Goal: Information Seeking & Learning: Stay updated

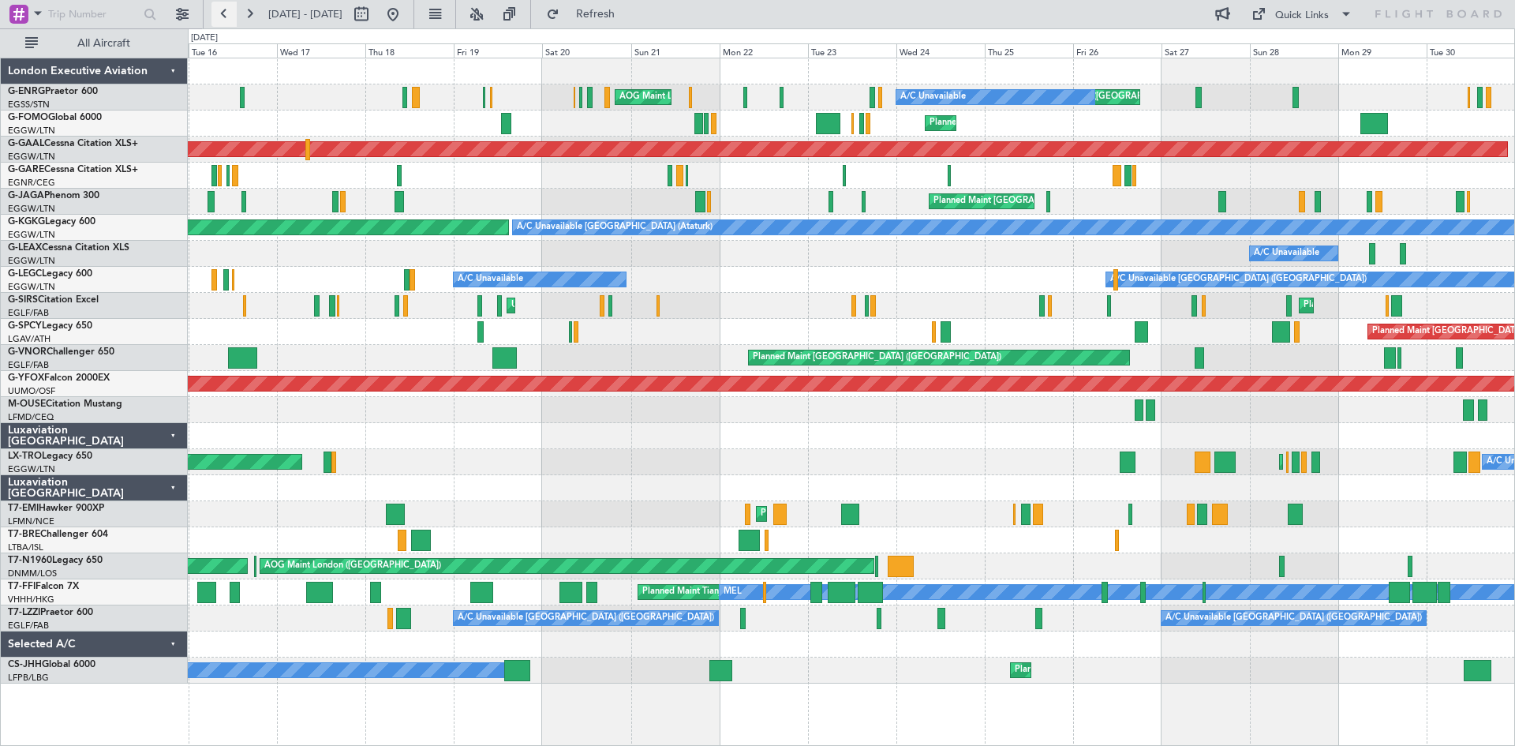
click at [226, 9] on button at bounding box center [223, 14] width 25 height 25
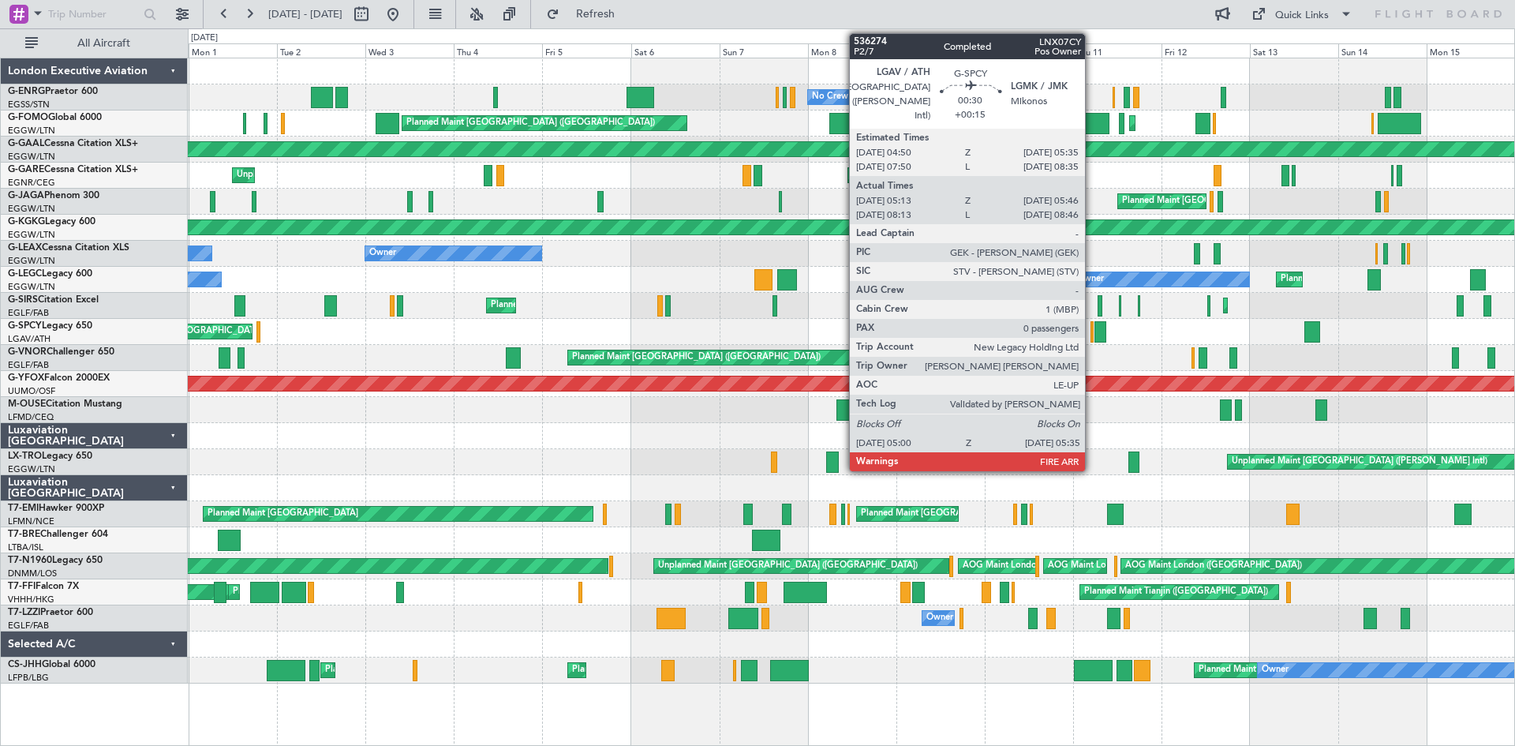
click at [1092, 335] on div at bounding box center [1091, 331] width 2 height 21
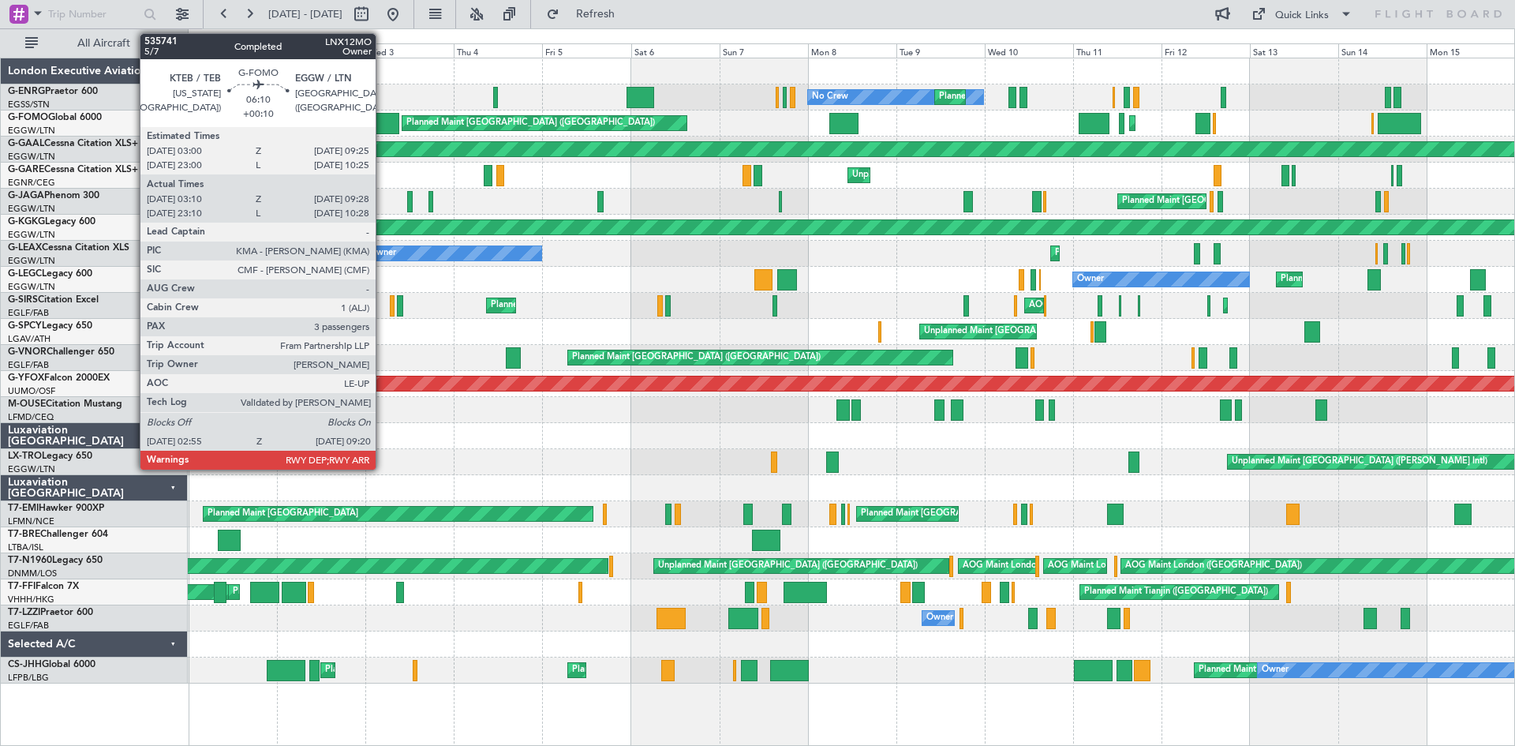
click at [383, 116] on div at bounding box center [388, 123] width 24 height 21
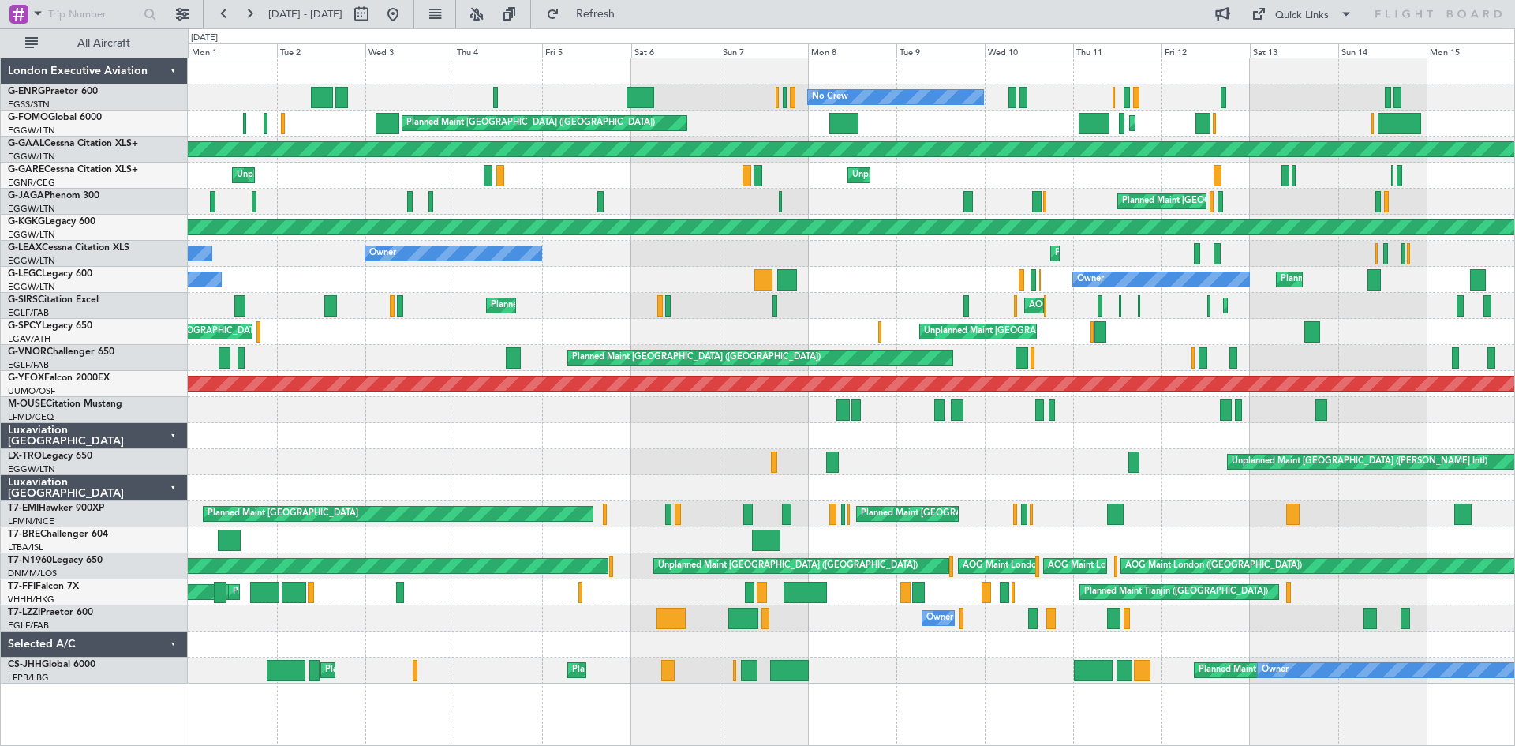
click at [1, 323] on div "Planned Maint [GEOGRAPHIC_DATA] ([GEOGRAPHIC_DATA]) No Crew Planned Maint [GEOG…" at bounding box center [757, 386] width 1515 height 717
click at [0, 275] on div "Planned Maint [GEOGRAPHIC_DATA] ([GEOGRAPHIC_DATA]) No Crew Planned Maint [GEOG…" at bounding box center [757, 386] width 1515 height 717
click at [252, 13] on button at bounding box center [249, 14] width 25 height 25
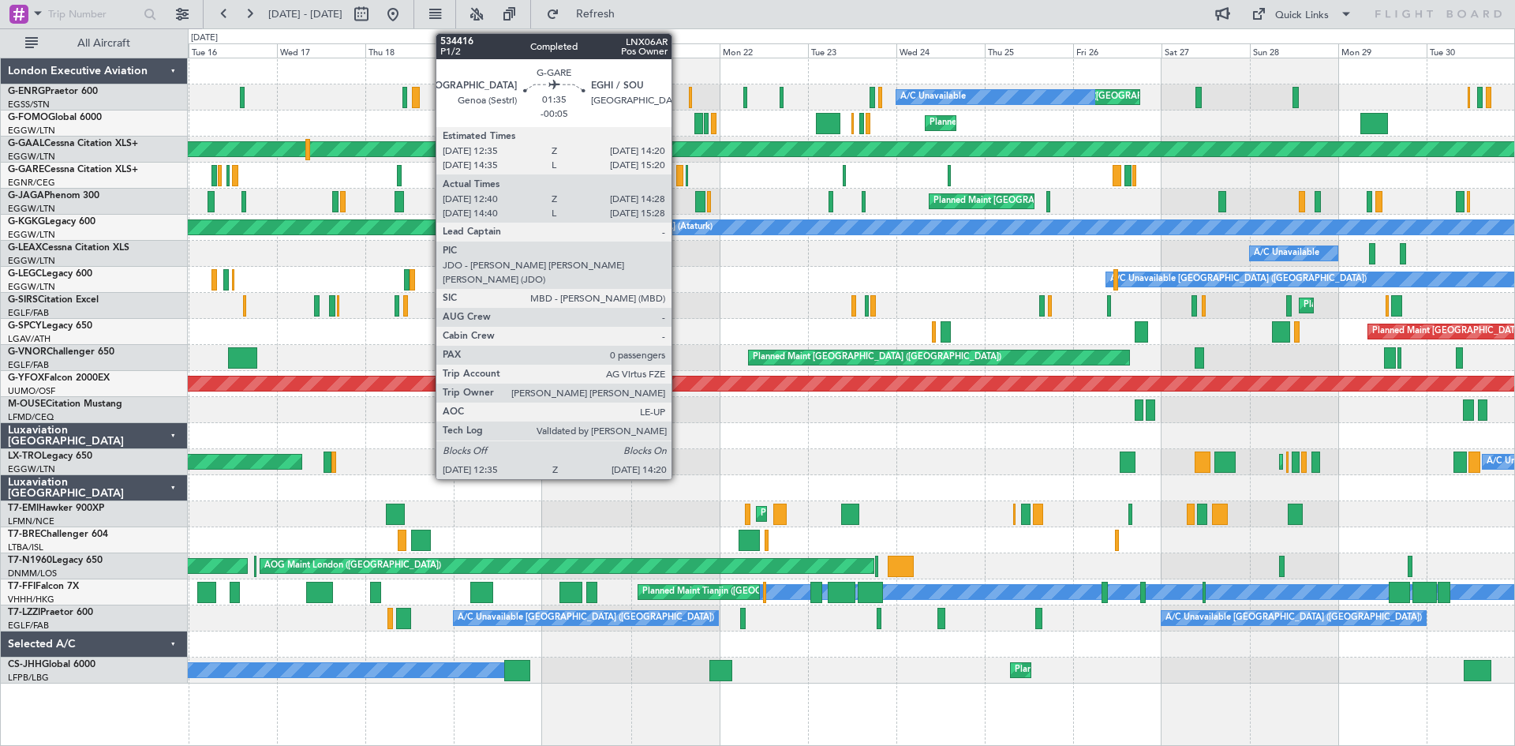
click at [679, 174] on div at bounding box center [679, 175] width 7 height 21
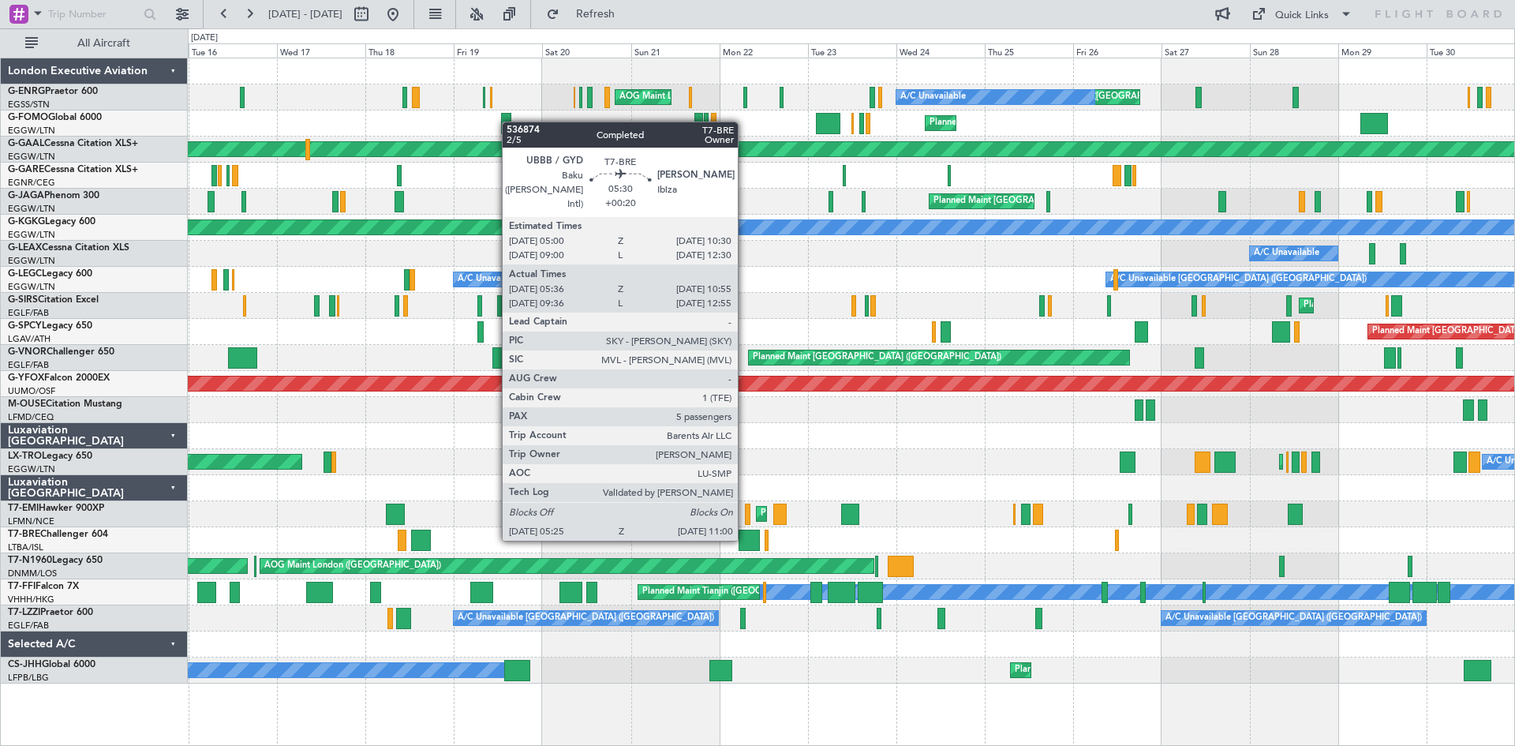
click at [745, 537] on div at bounding box center [748, 539] width 21 height 21
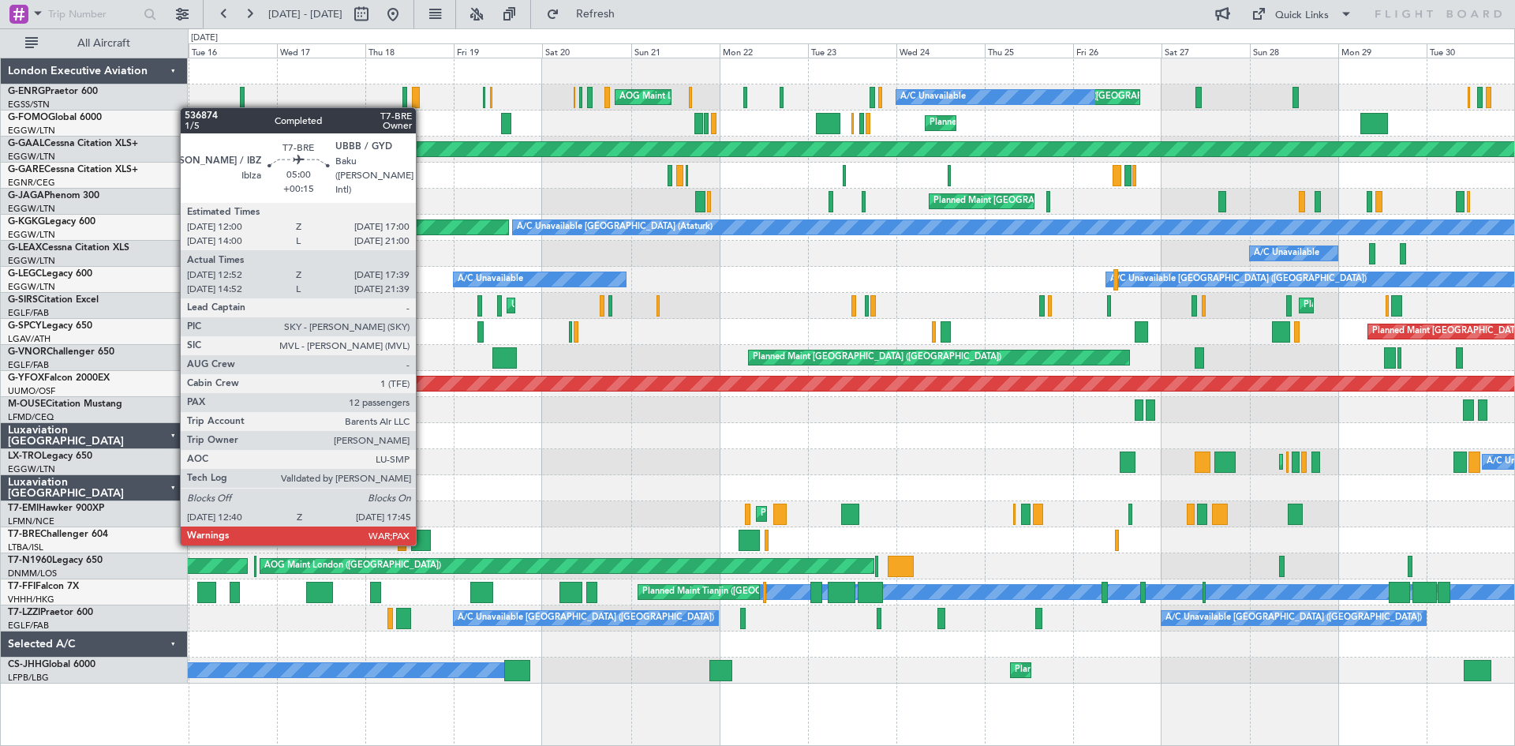
click at [423, 542] on div at bounding box center [420, 539] width 19 height 21
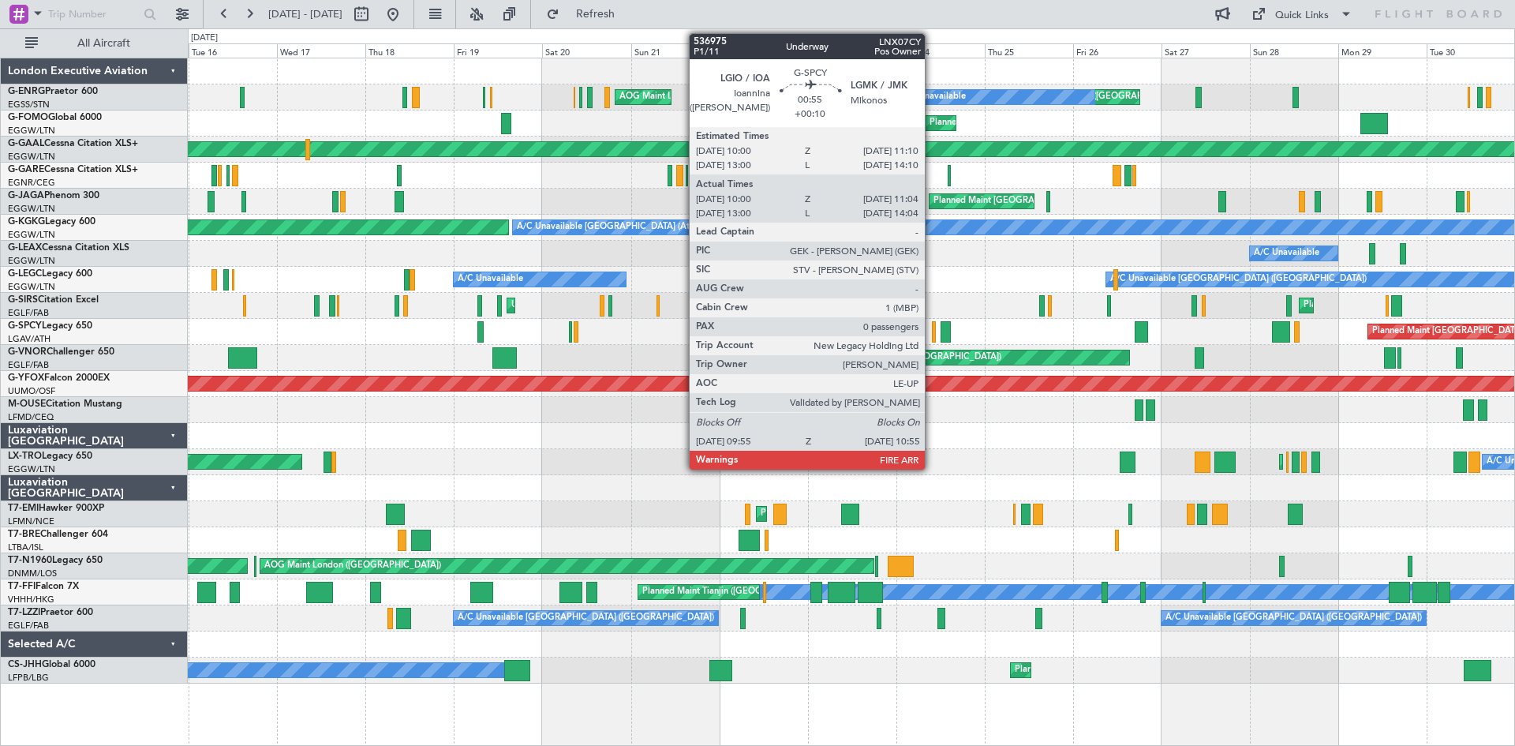
click at [932, 331] on div at bounding box center [934, 331] width 4 height 21
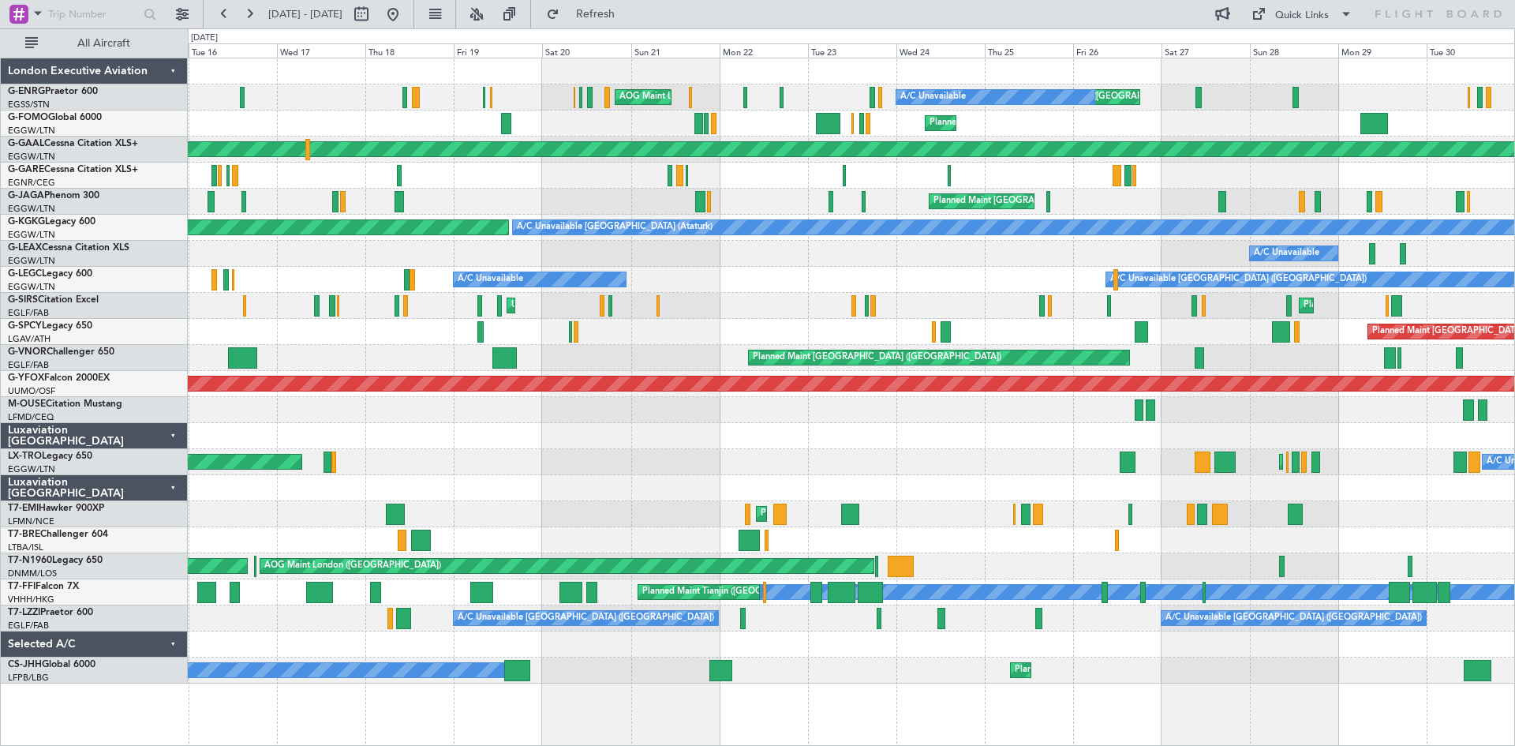
click at [900, 387] on div "AOG Maint Ostafyevo" at bounding box center [851, 383] width 3978 height 14
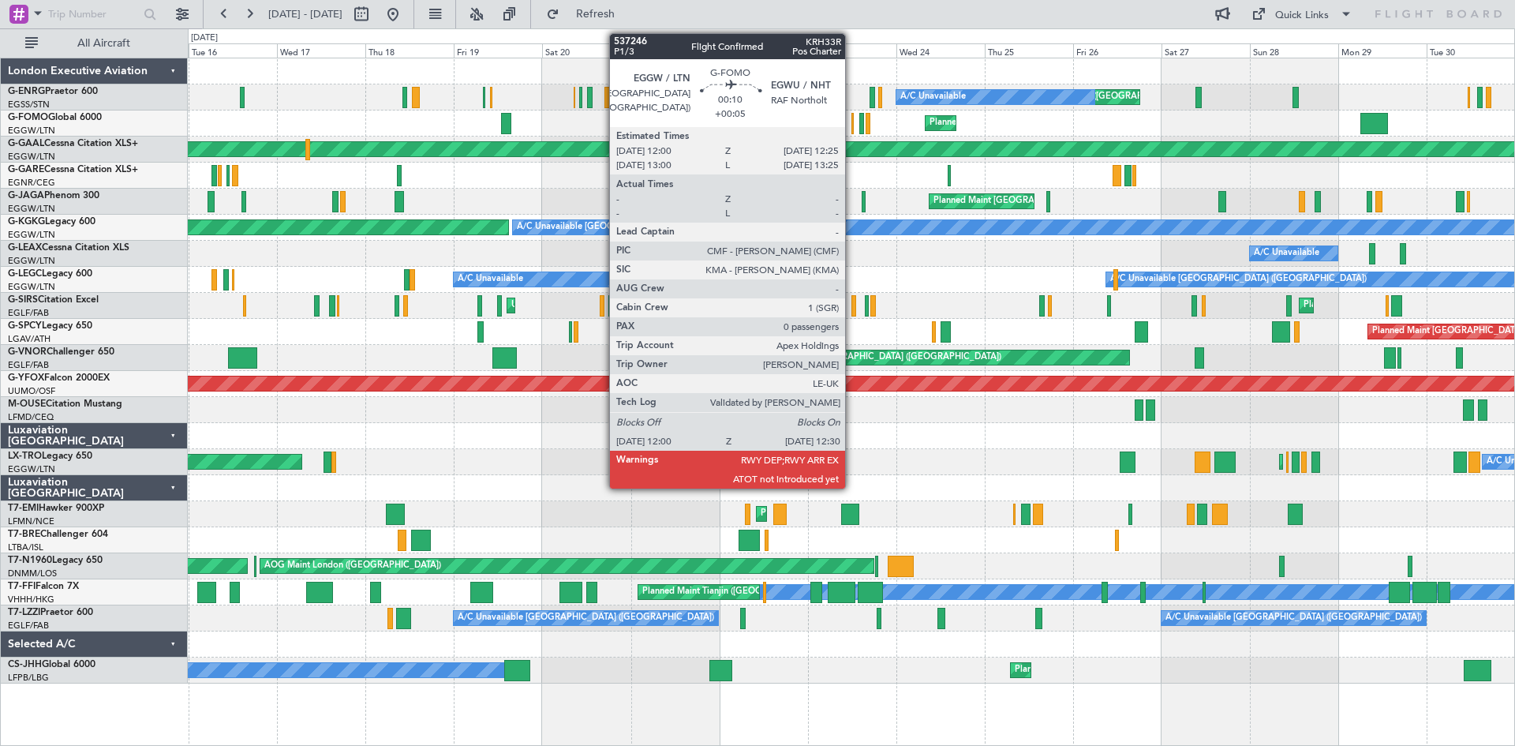
click at [852, 125] on div at bounding box center [852, 123] width 2 height 21
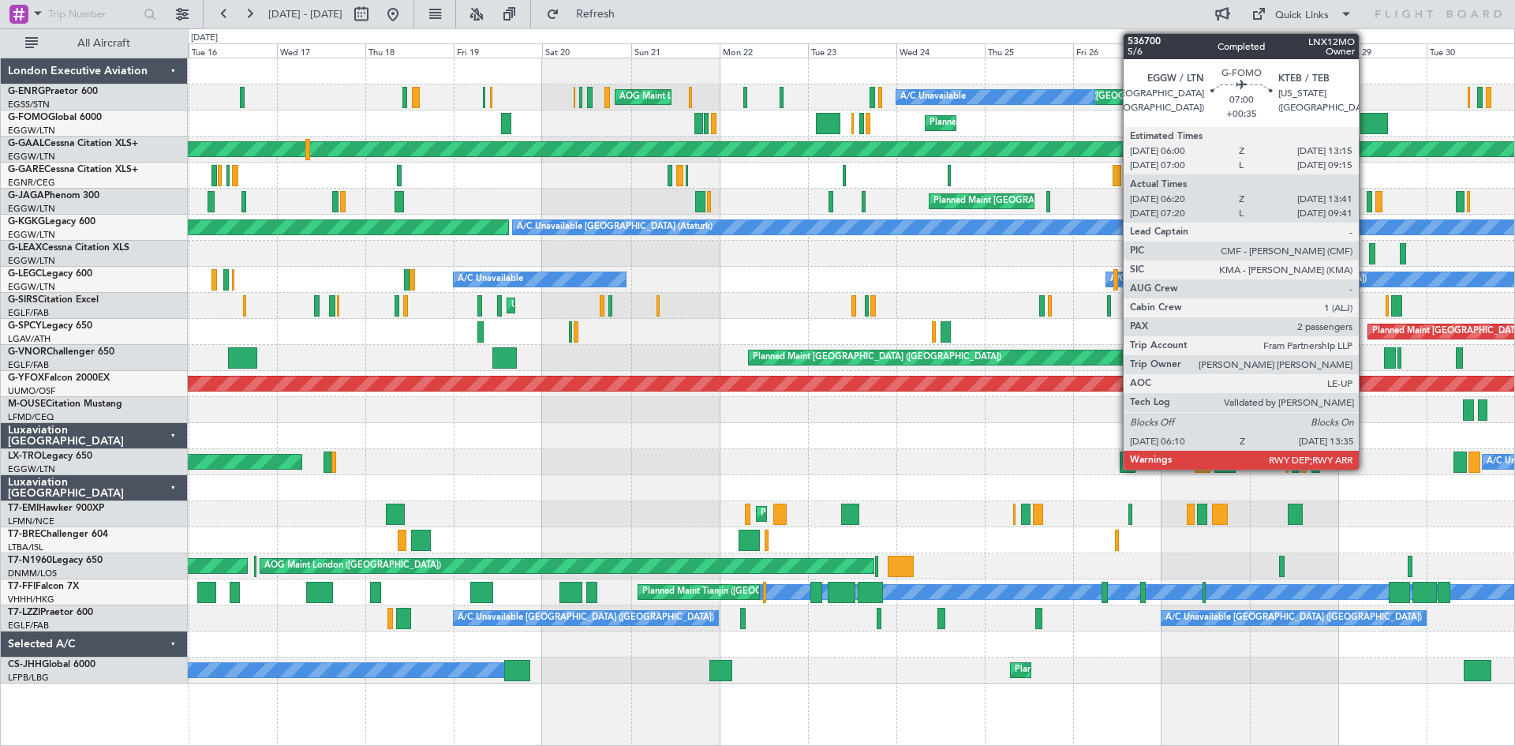
click at [1366, 125] on div at bounding box center [1374, 123] width 28 height 21
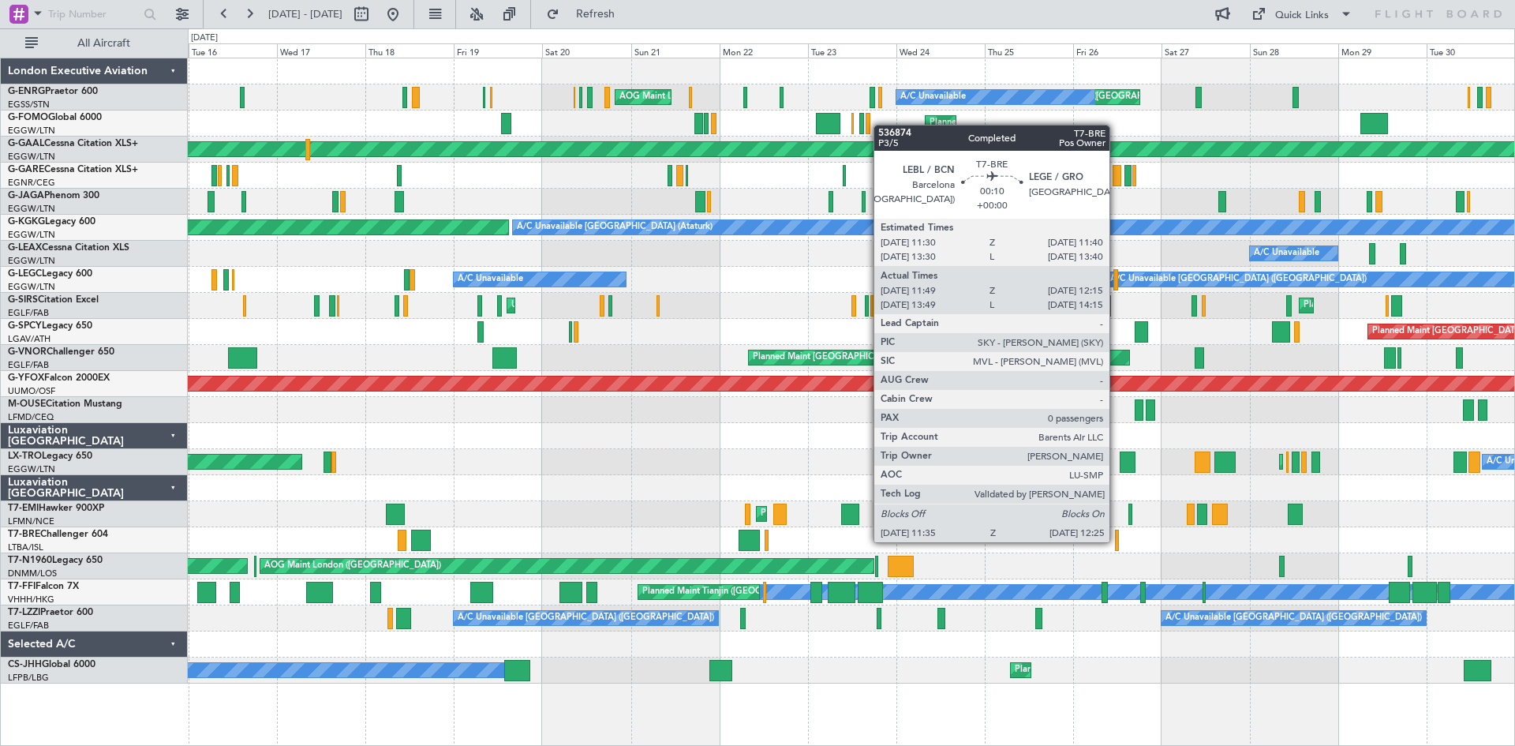
click at [1116, 540] on div at bounding box center [1116, 539] width 3 height 21
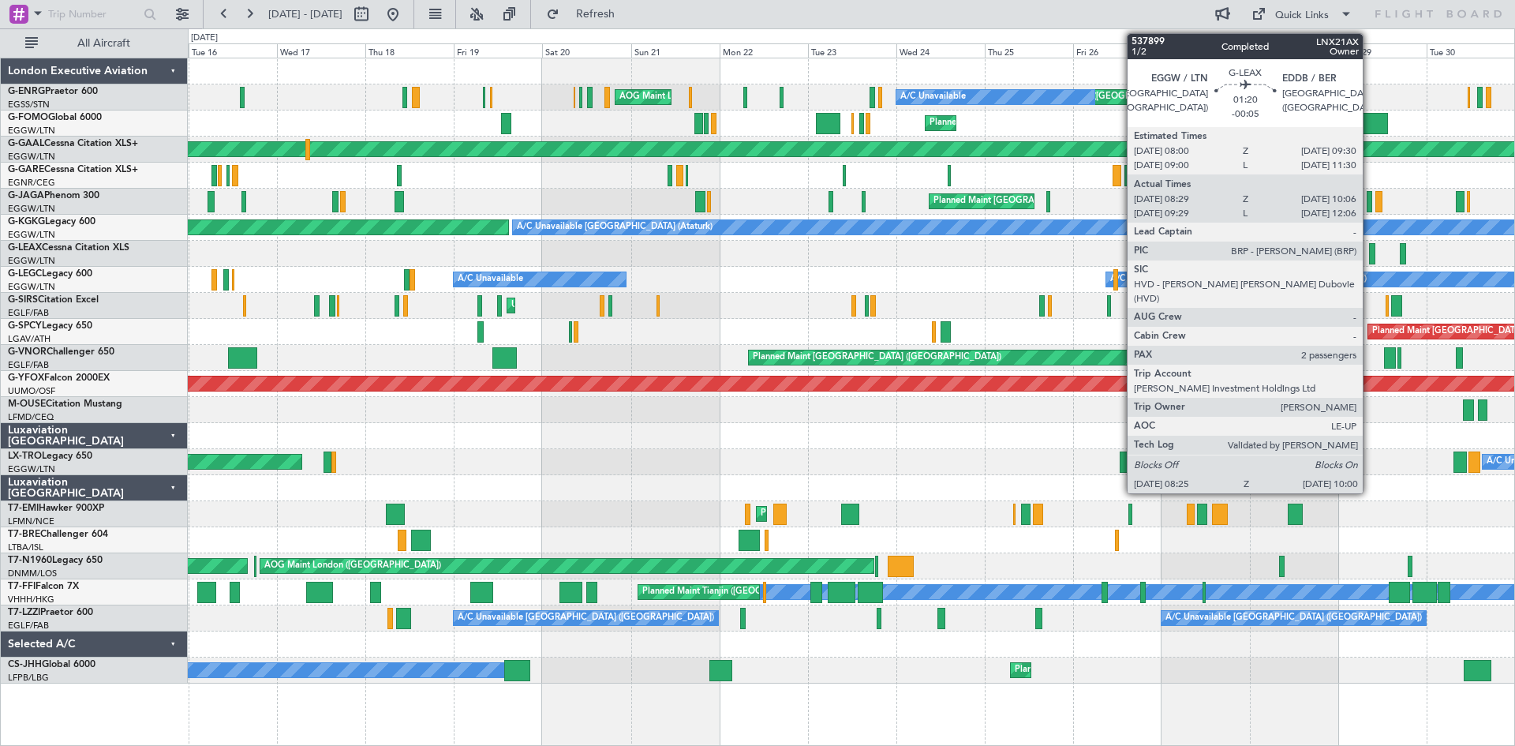
click at [1370, 249] on div at bounding box center [1372, 253] width 6 height 21
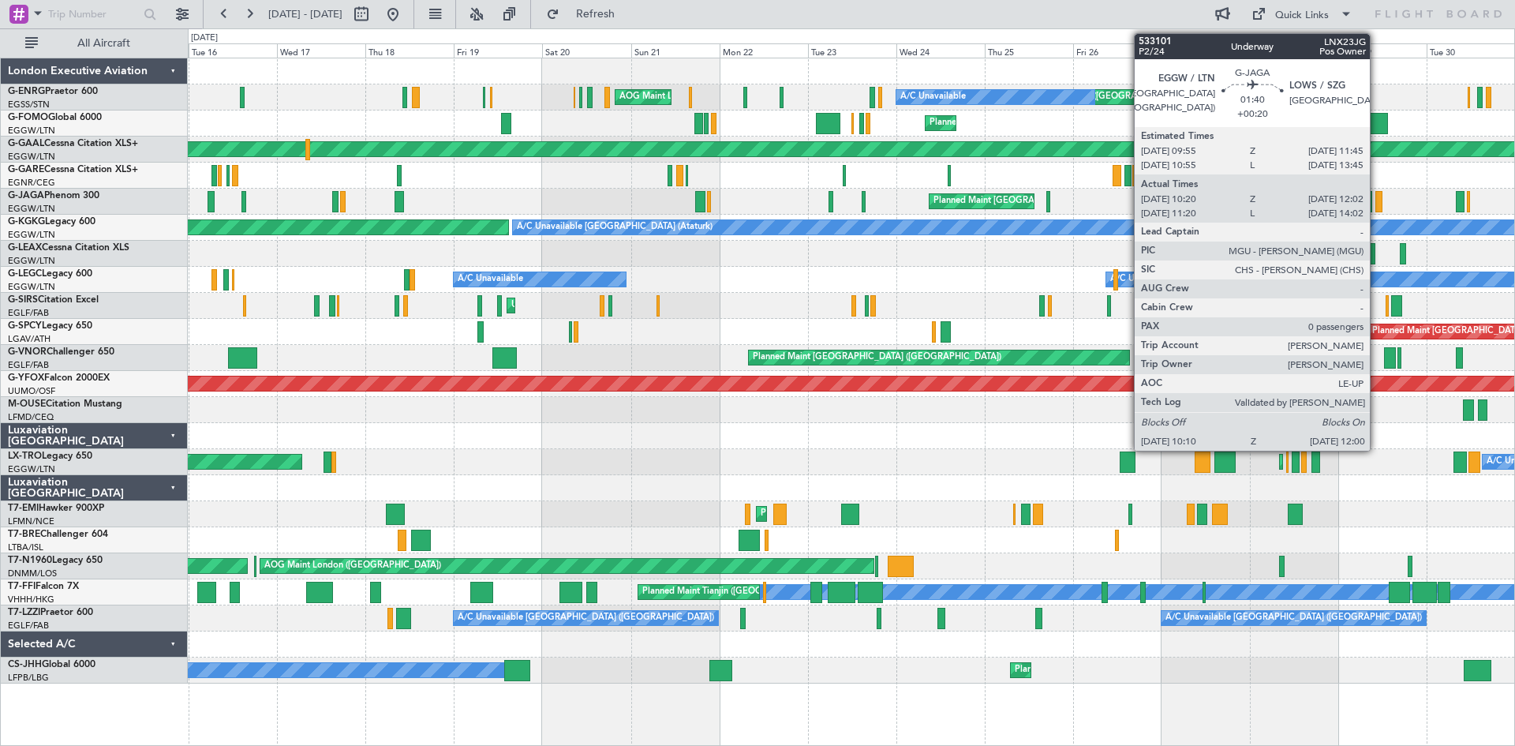
click at [1377, 204] on div at bounding box center [1378, 201] width 7 height 21
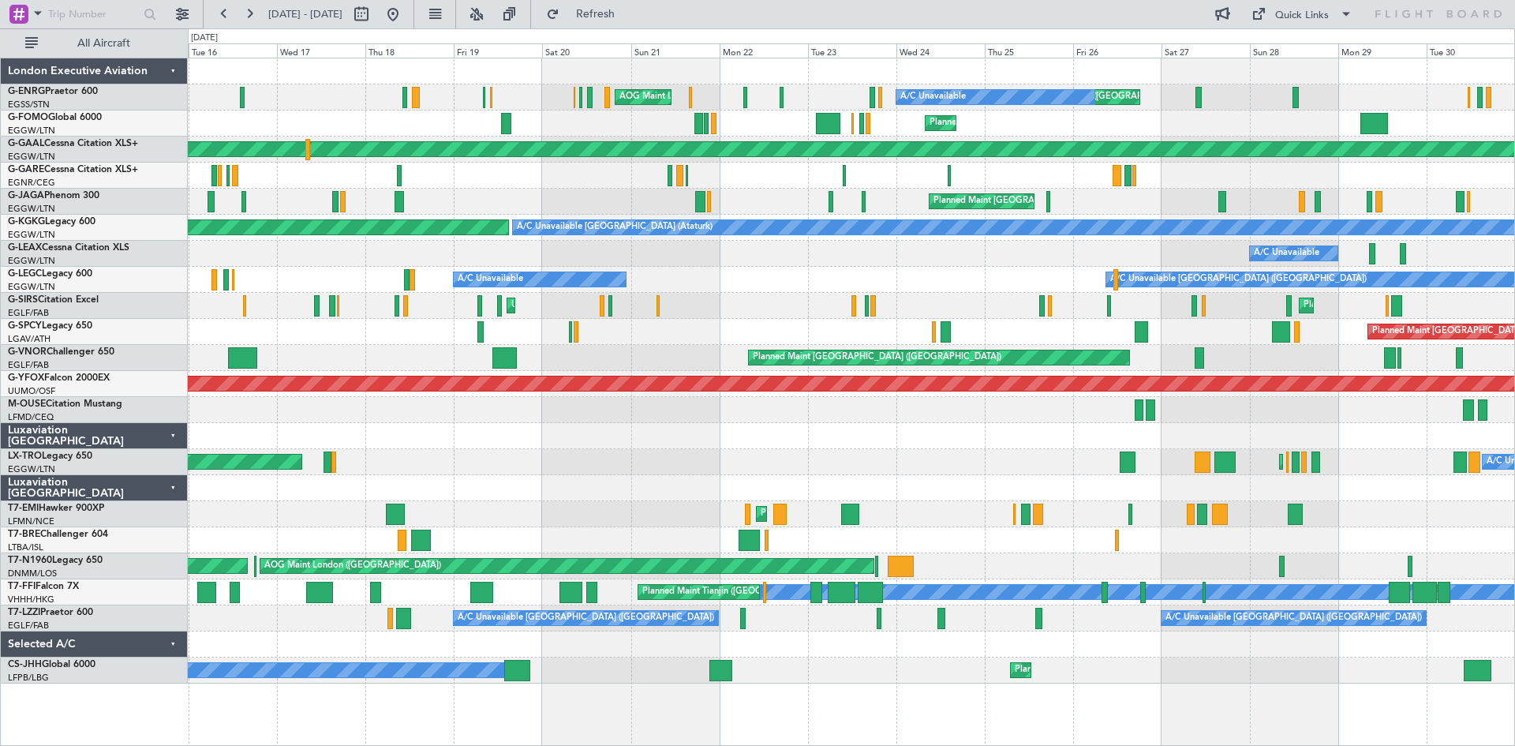
click at [6, 200] on div "G-JAGA Phenom 300 EGGW/LTN [GEOGRAPHIC_DATA] ([GEOGRAPHIC_DATA])" at bounding box center [94, 210] width 186 height 42
click at [225, 17] on button at bounding box center [223, 14] width 25 height 25
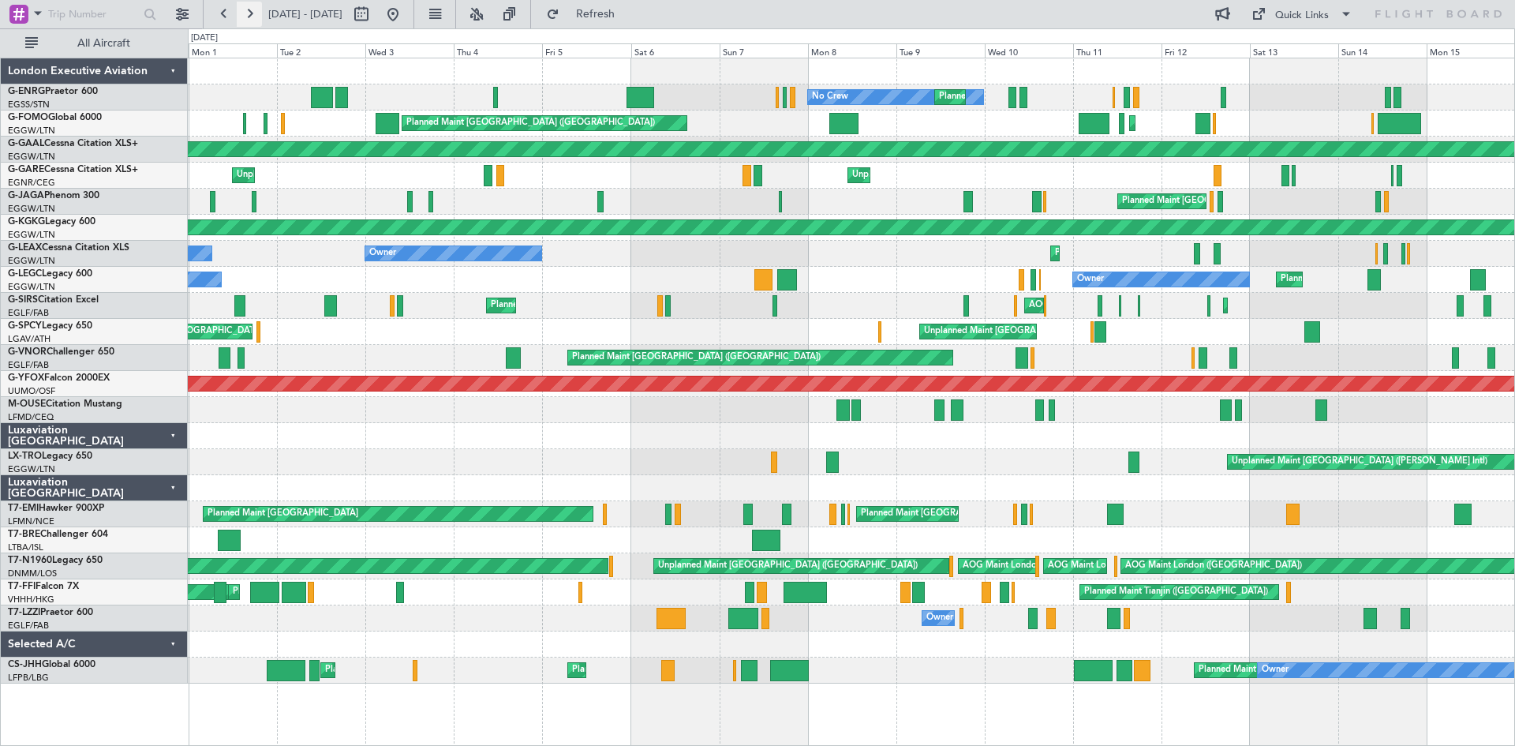
click at [249, 13] on button at bounding box center [249, 14] width 25 height 25
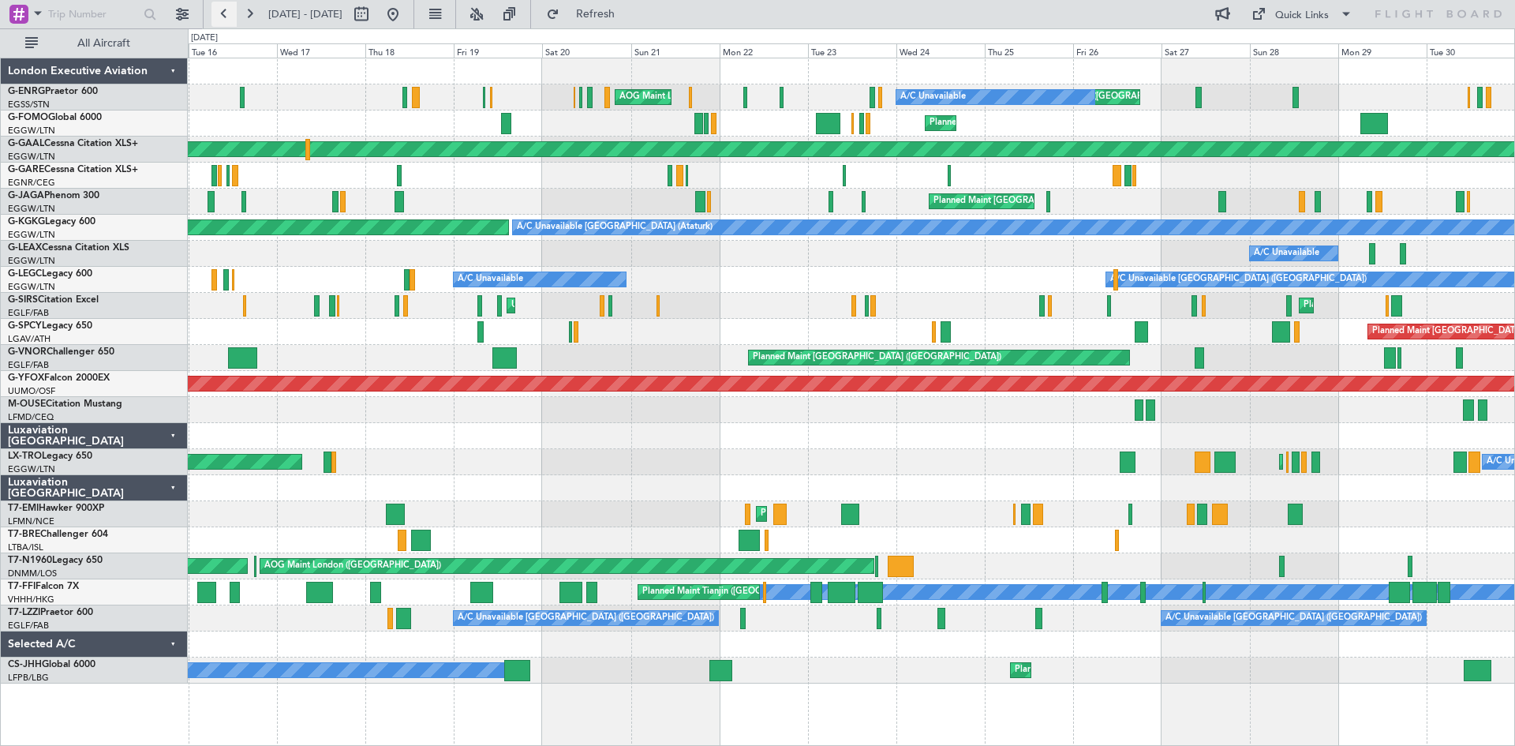
click at [219, 11] on button at bounding box center [223, 14] width 25 height 25
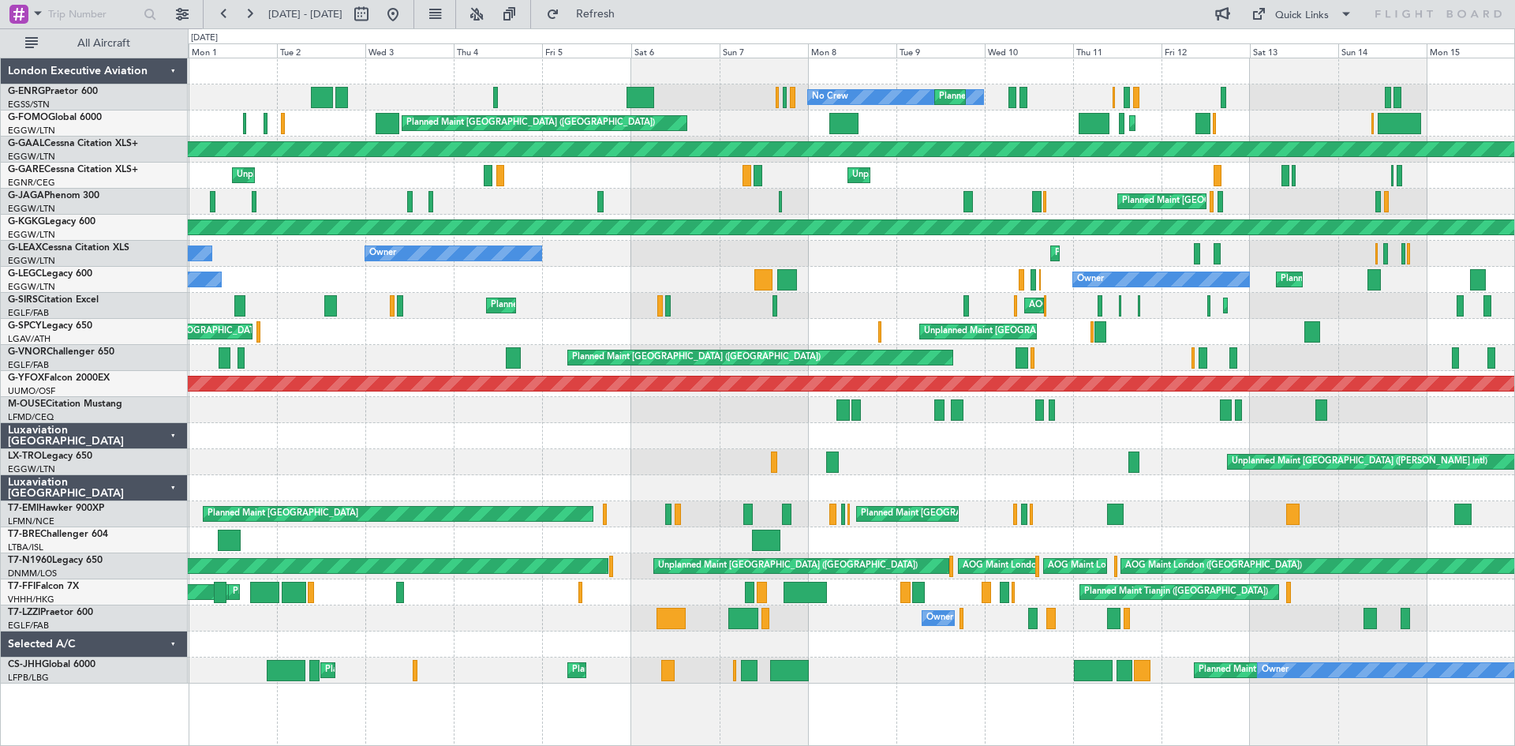
click at [0, 413] on div "No Crew Planned Maint [GEOGRAPHIC_DATA] ([GEOGRAPHIC_DATA]) Planned Maint [GEOG…" at bounding box center [757, 386] width 1515 height 717
click at [249, 19] on button at bounding box center [249, 14] width 25 height 25
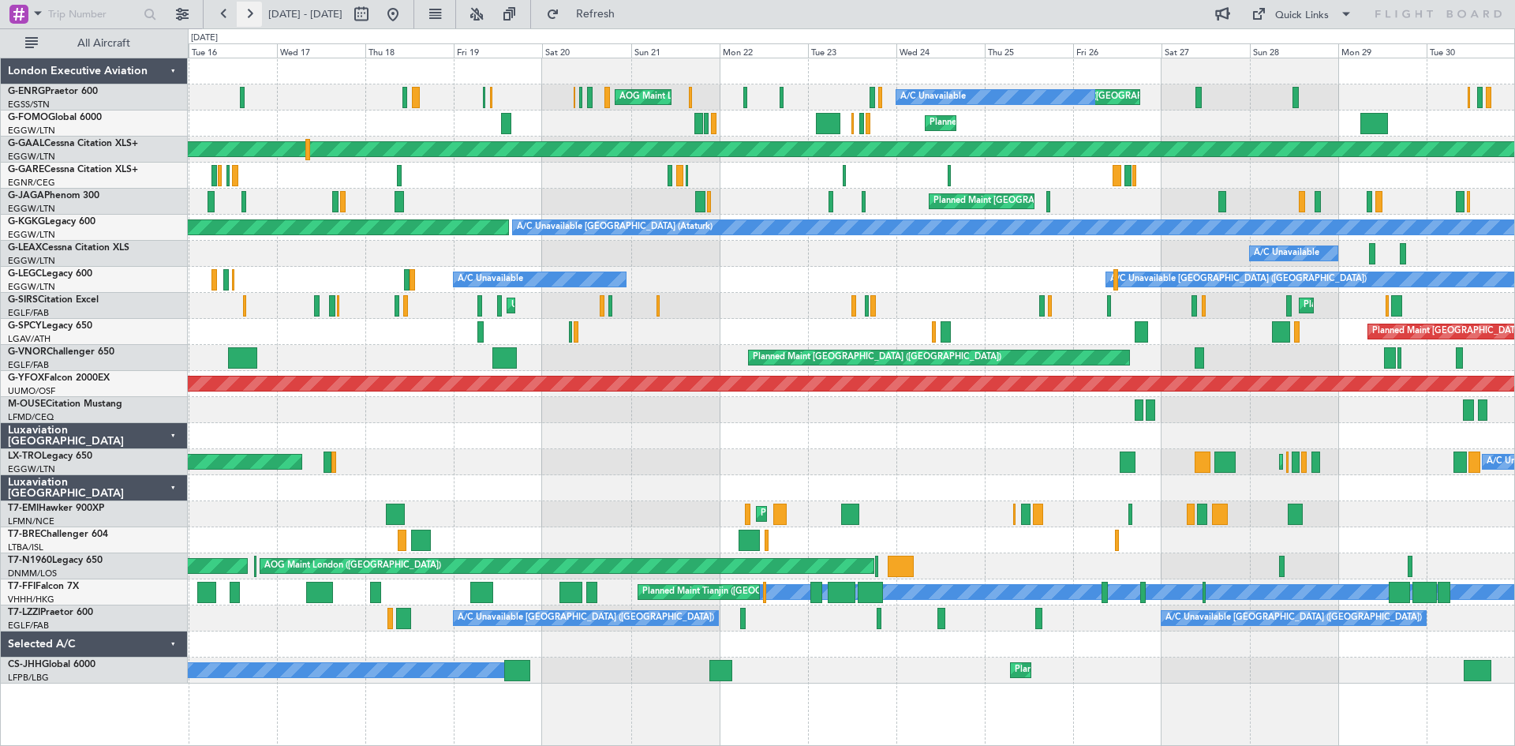
click at [255, 13] on button at bounding box center [249, 14] width 25 height 25
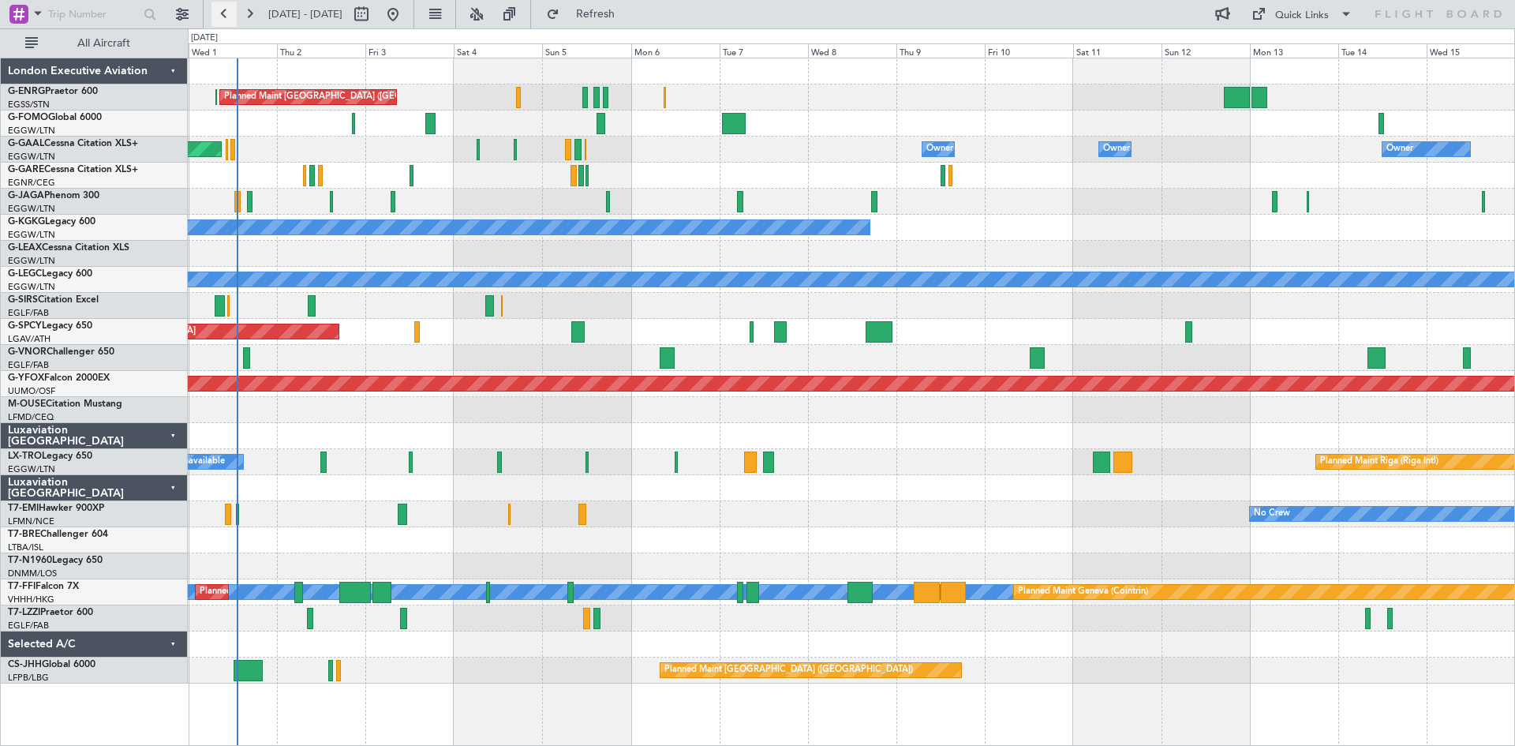
click at [229, 9] on button at bounding box center [223, 14] width 25 height 25
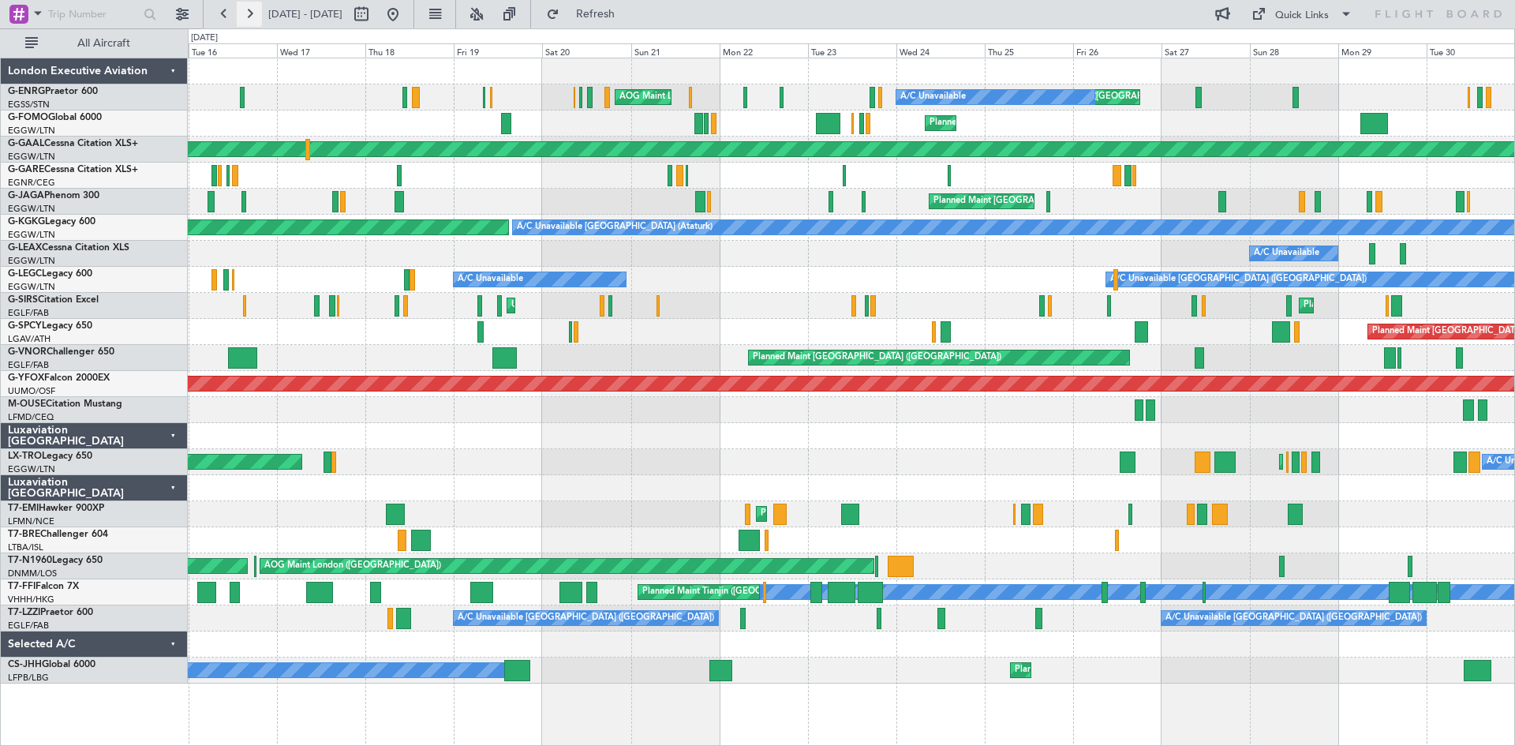
click at [248, 20] on button at bounding box center [249, 14] width 25 height 25
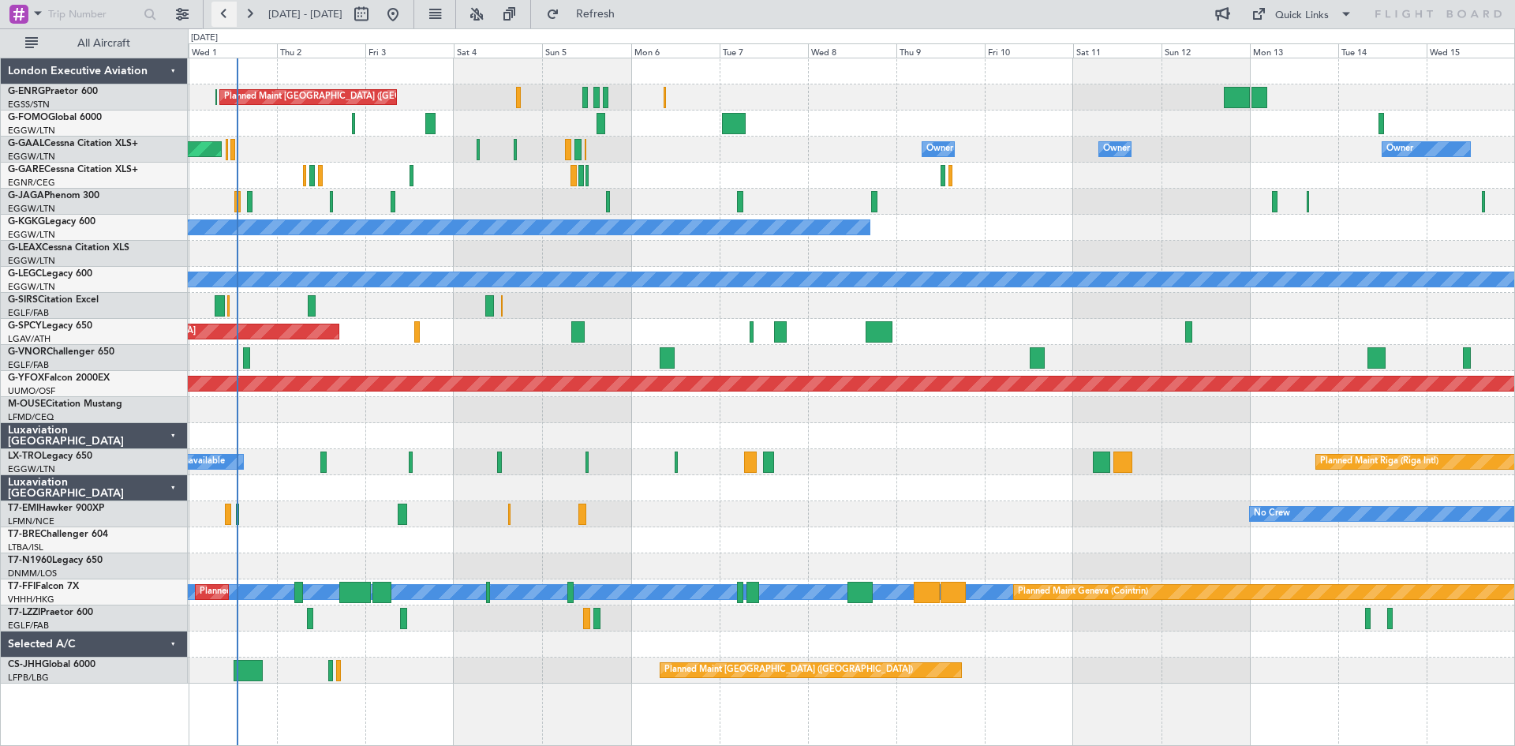
click at [227, 21] on button at bounding box center [223, 14] width 25 height 25
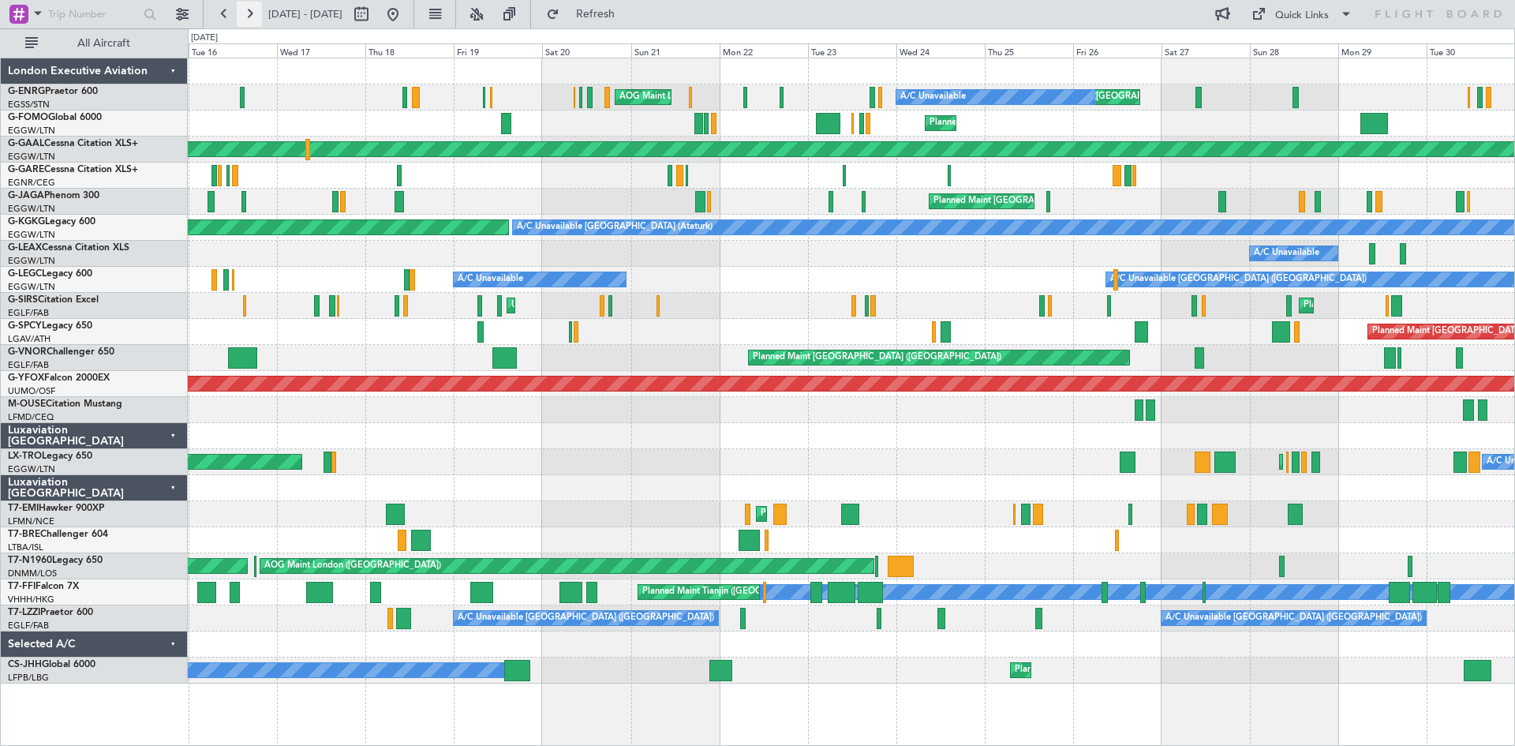
click at [253, 17] on button at bounding box center [249, 14] width 25 height 25
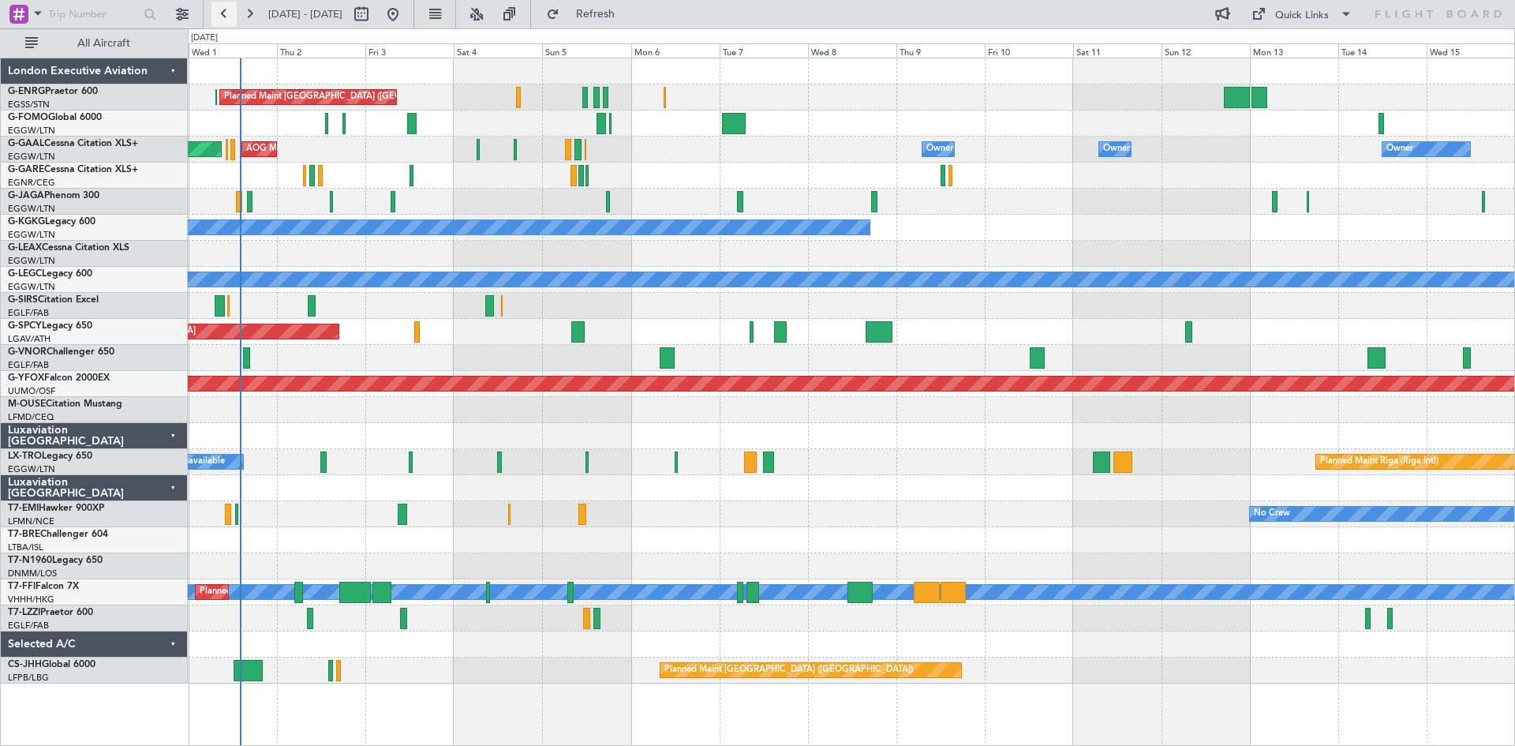
click at [231, 17] on button at bounding box center [223, 14] width 25 height 25
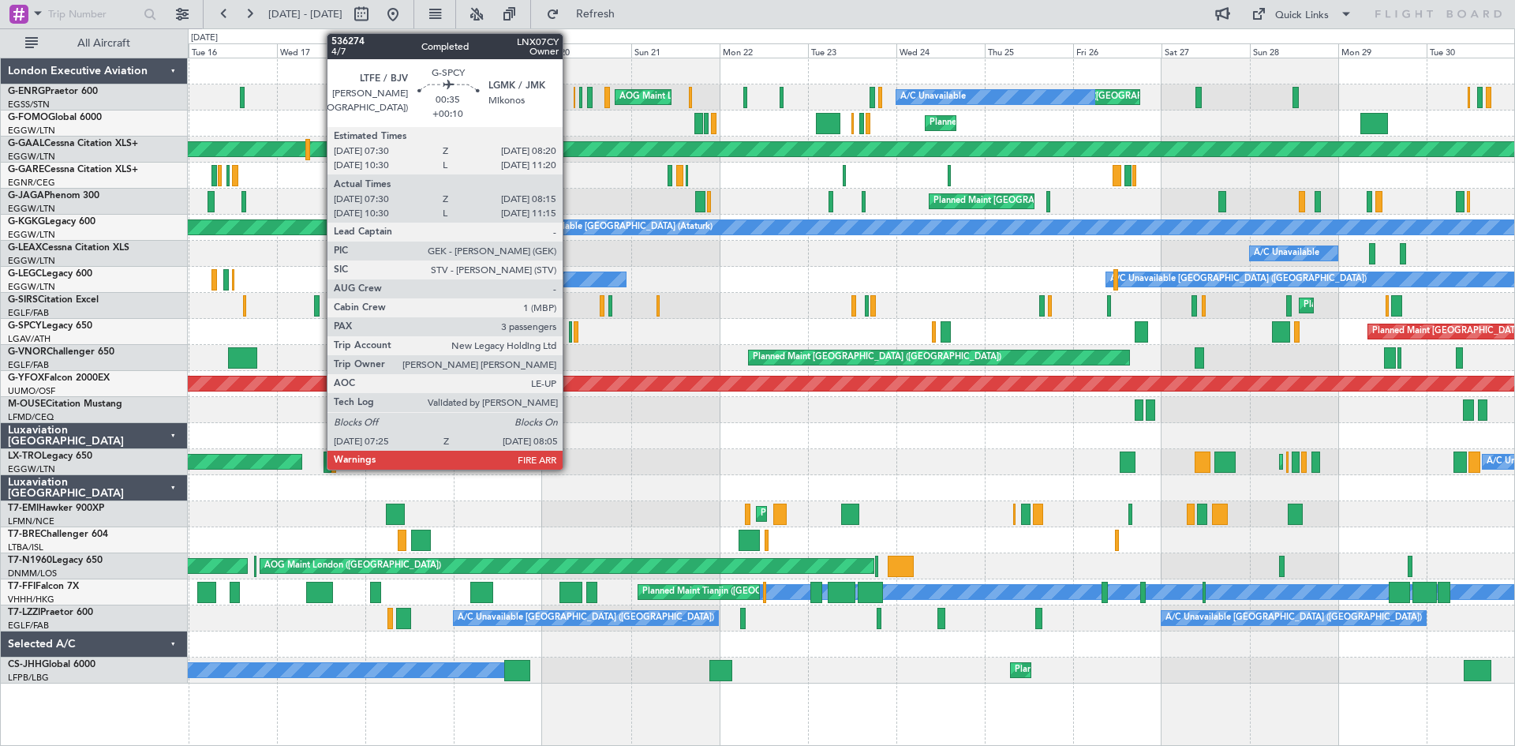
click at [570, 338] on div at bounding box center [570, 331] width 3 height 21
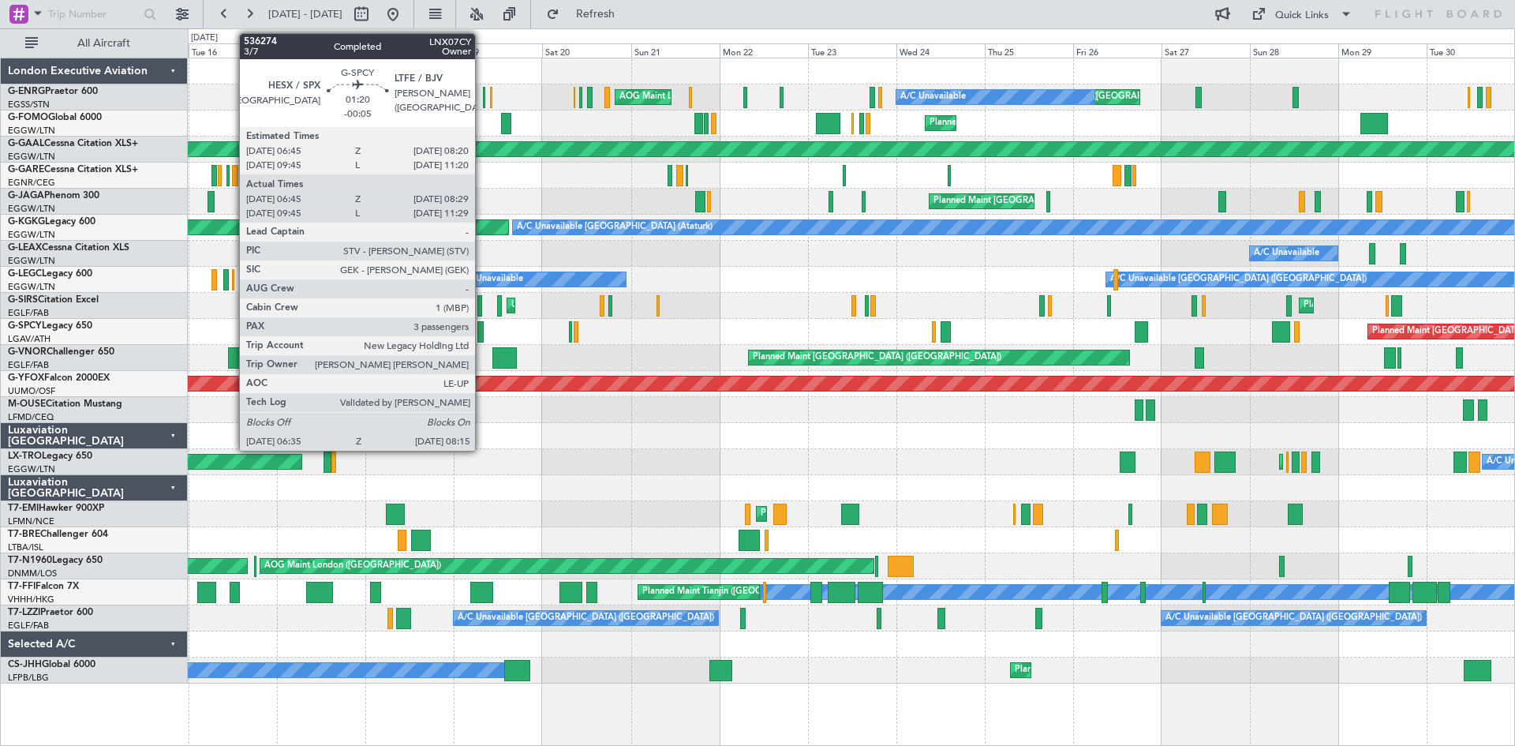
click at [480, 331] on div at bounding box center [480, 331] width 6 height 21
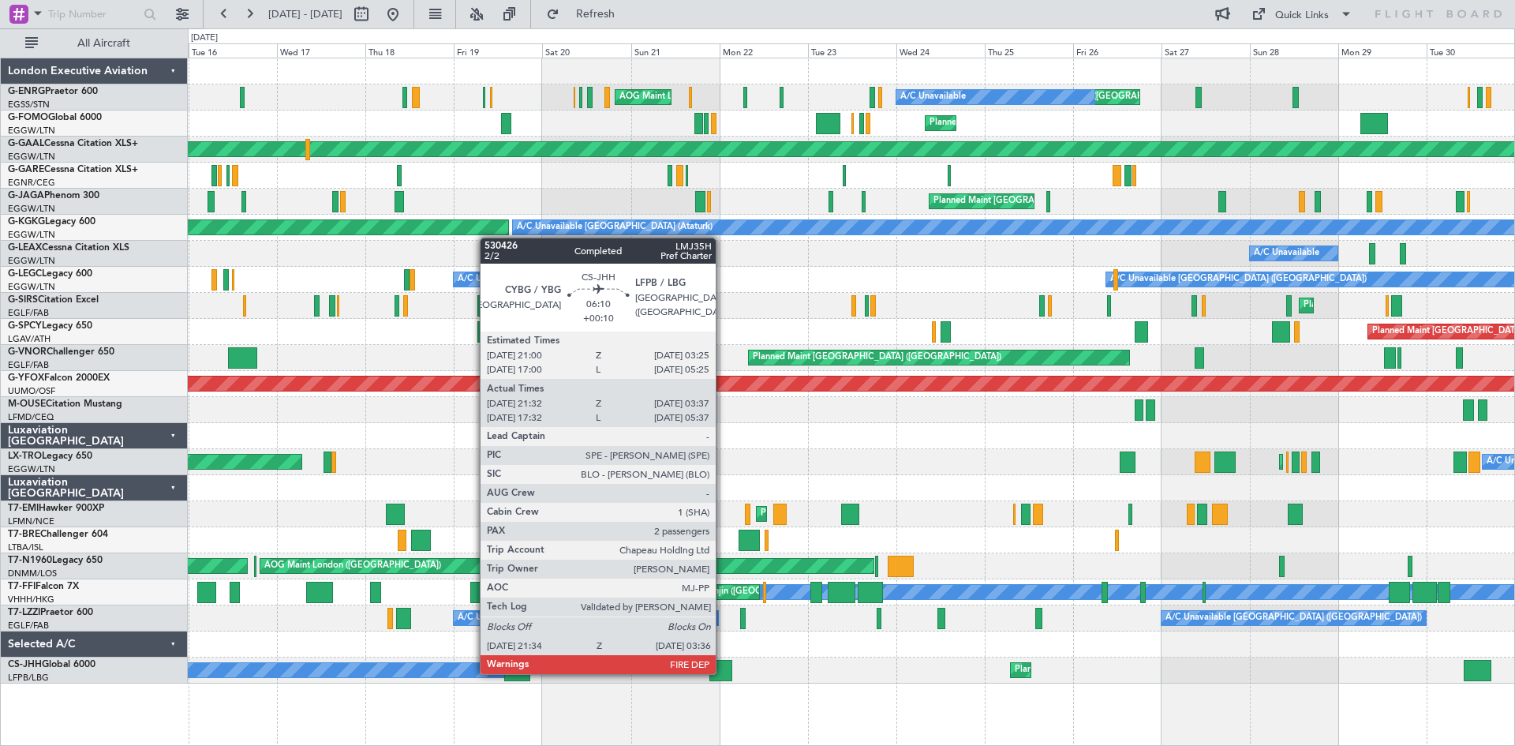
click at [723, 672] on div at bounding box center [720, 670] width 23 height 21
